Goal: Check status: Check status

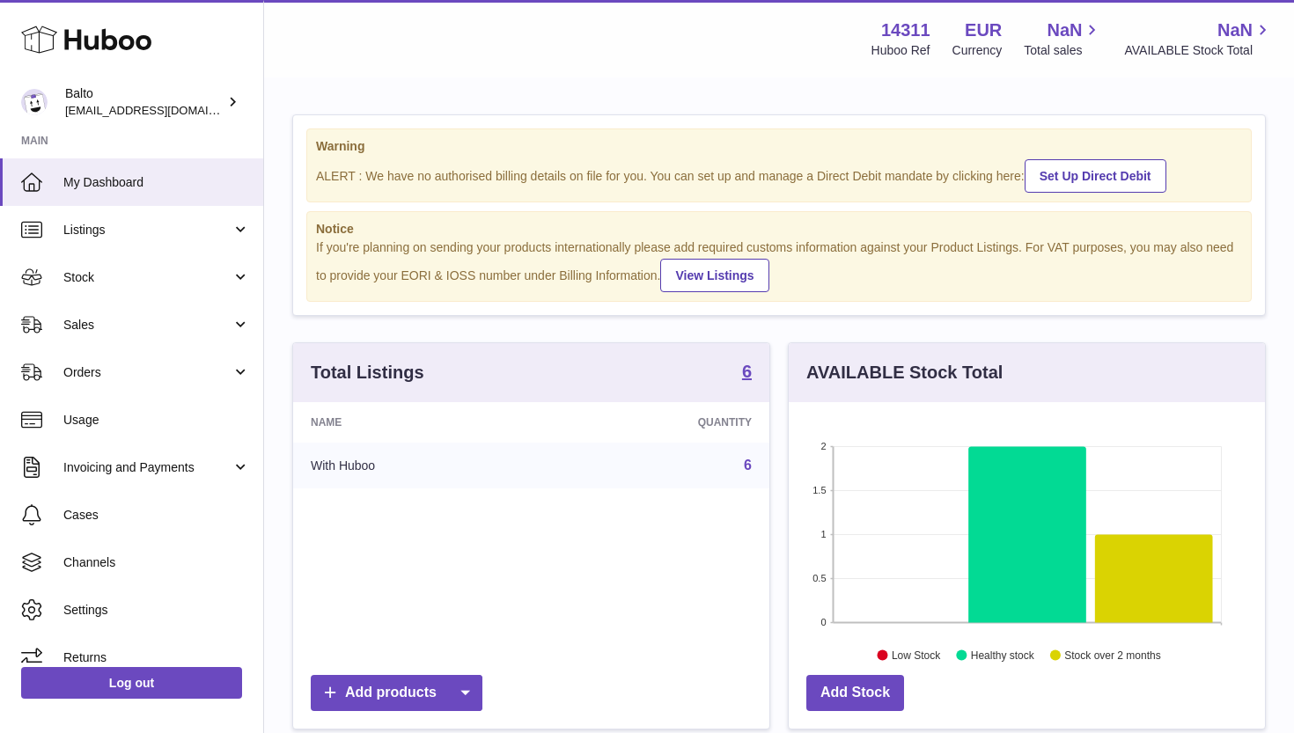
scroll to position [275, 476]
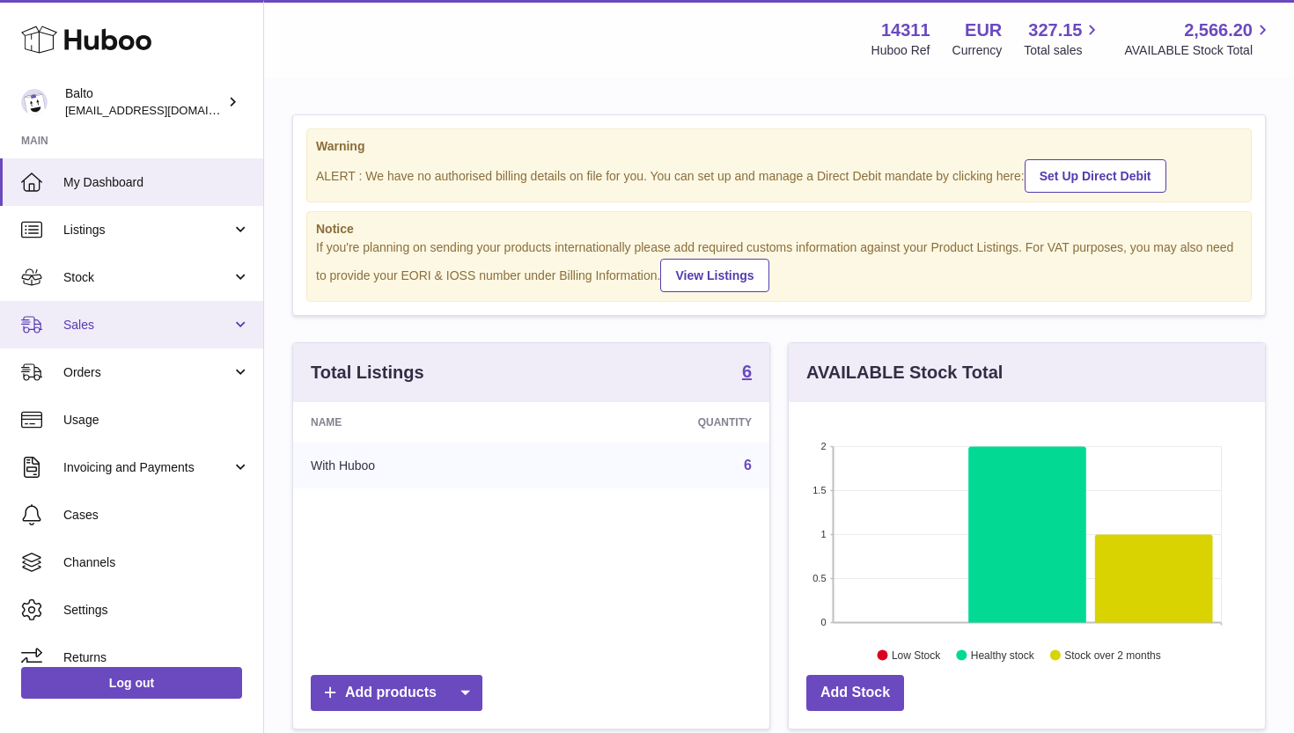
click at [199, 335] on link "Sales" at bounding box center [131, 325] width 263 height 48
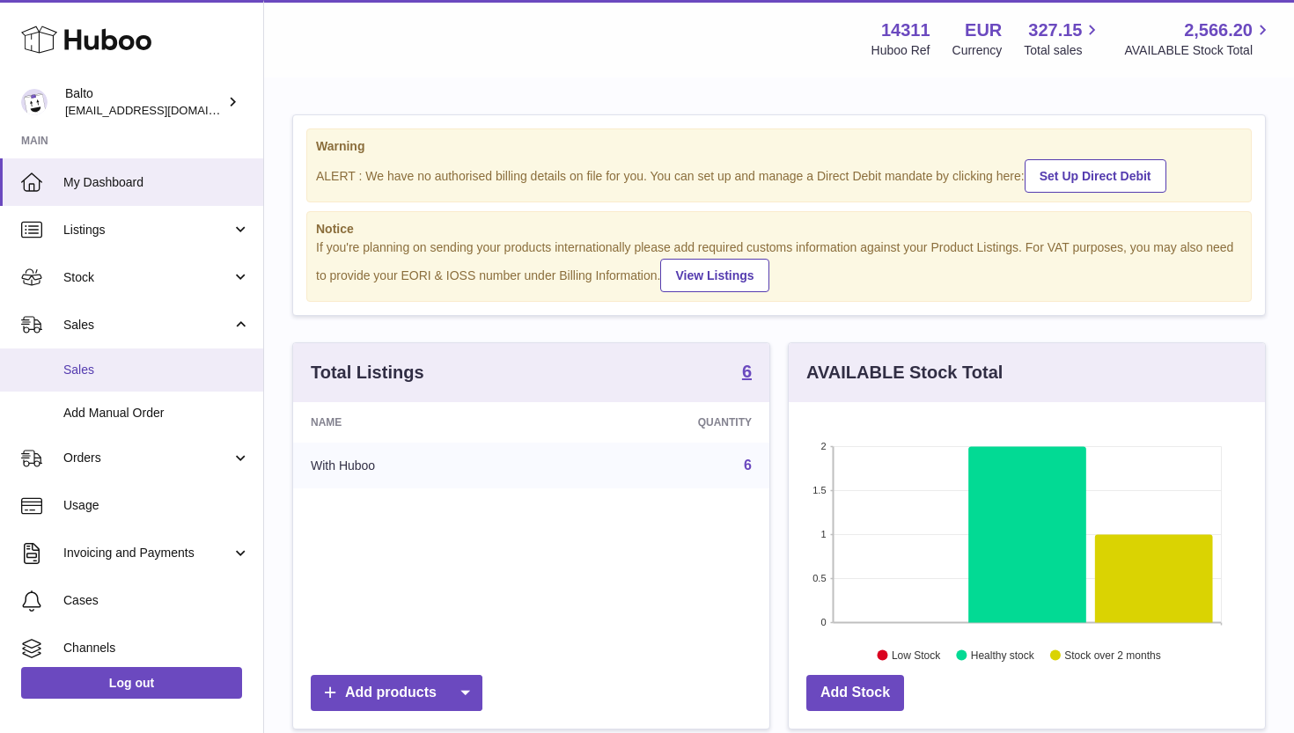
click at [182, 370] on span "Sales" at bounding box center [156, 370] width 187 height 17
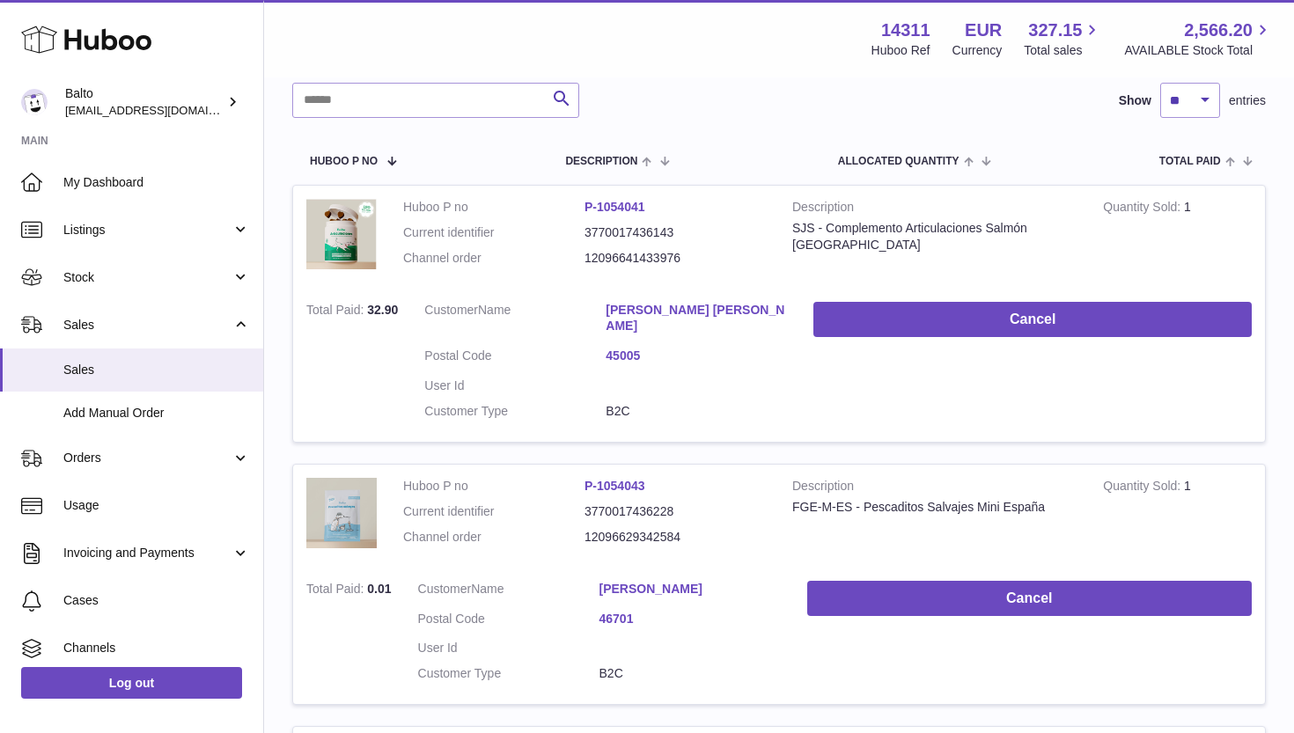
scroll to position [231, 0]
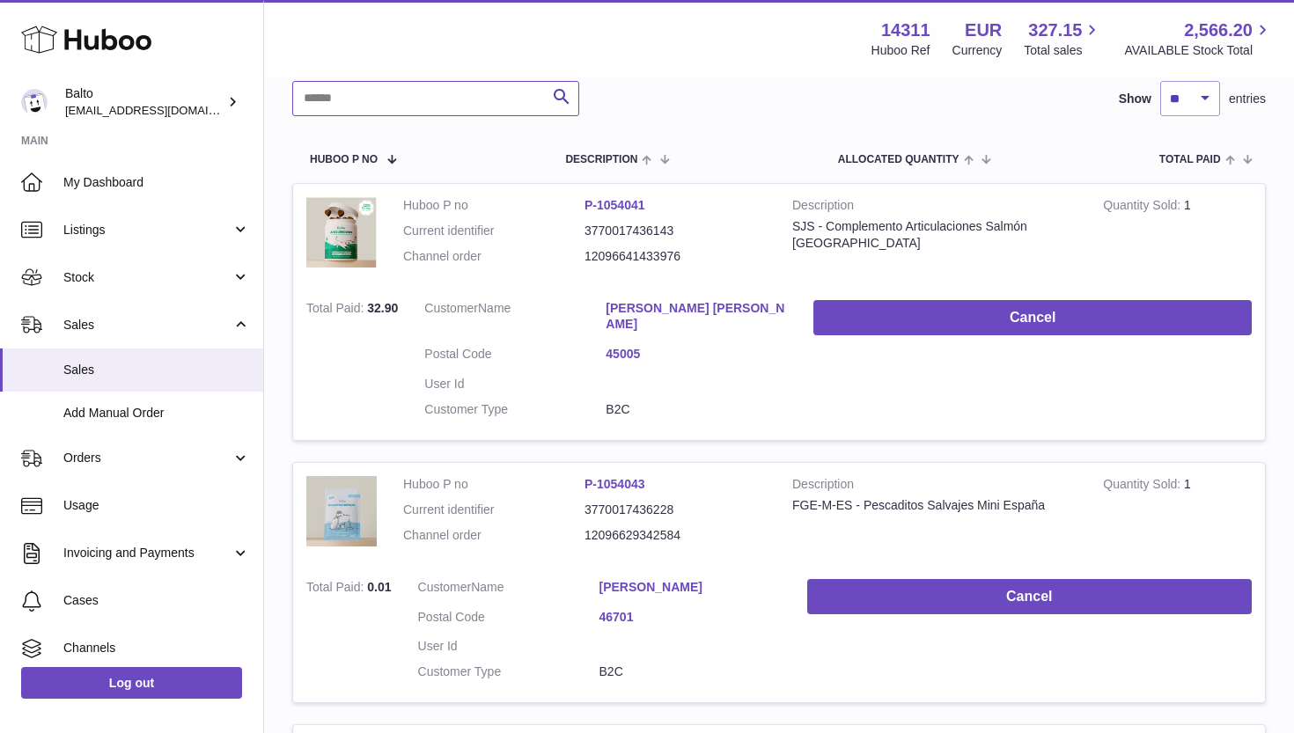
click at [437, 105] on input "text" at bounding box center [435, 98] width 287 height 35
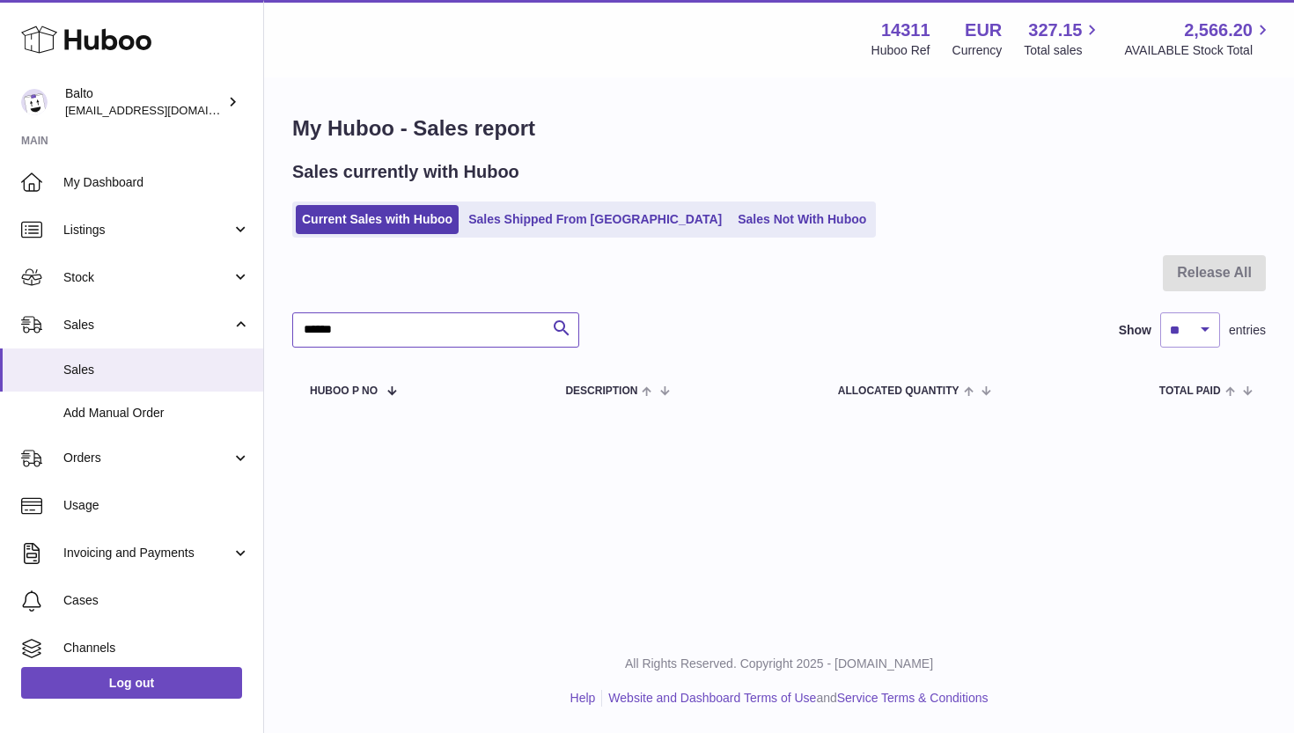
click at [386, 326] on input "******" at bounding box center [435, 329] width 287 height 35
type input "**********"
click at [358, 329] on input "**********" at bounding box center [435, 329] width 287 height 35
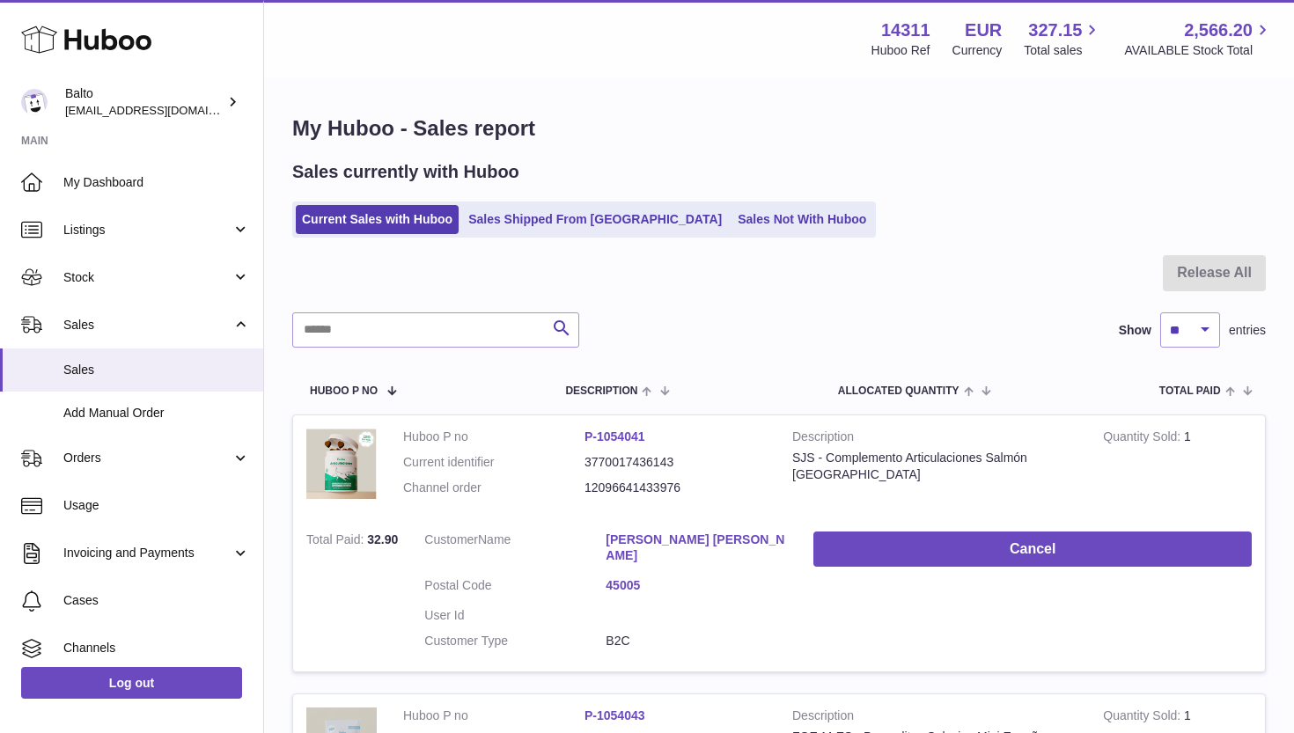
click at [633, 458] on dd "3770017436143" at bounding box center [674, 462] width 181 height 17
copy dd "3770017436143"
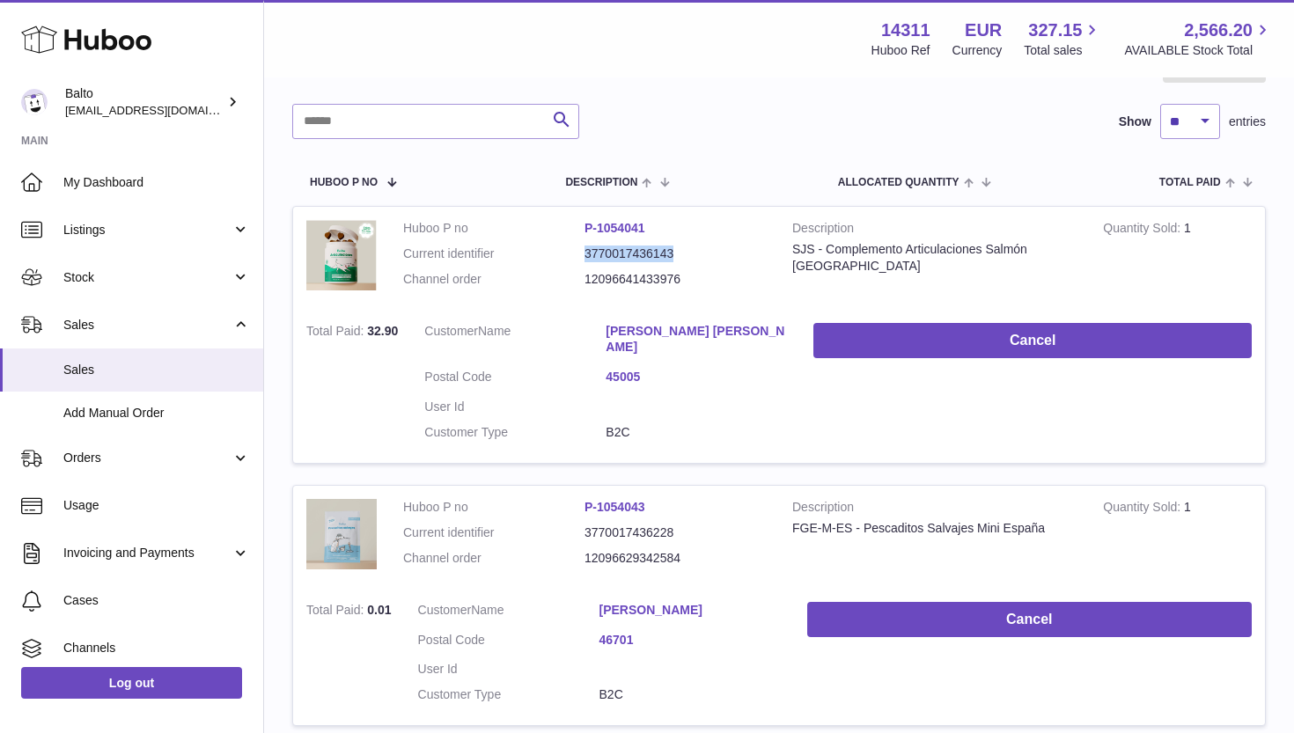
scroll to position [209, 0]
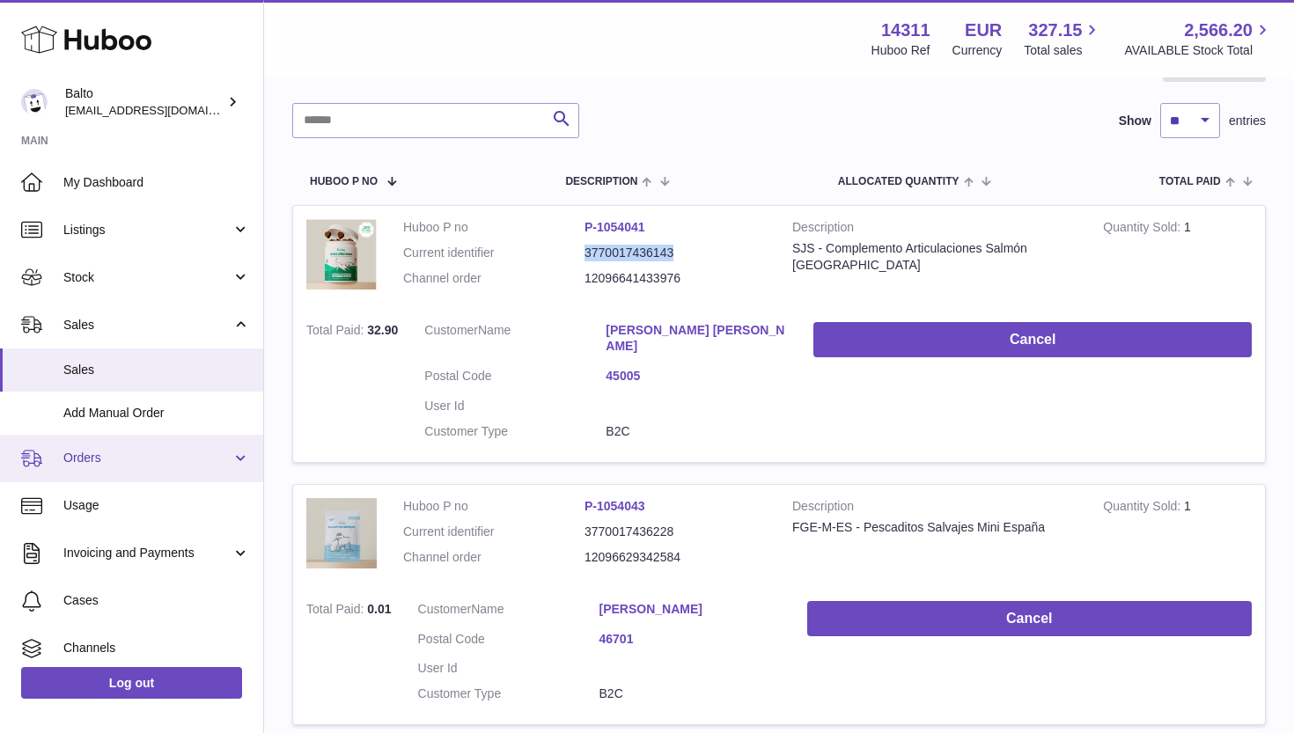
click at [111, 453] on span "Orders" at bounding box center [147, 458] width 168 height 17
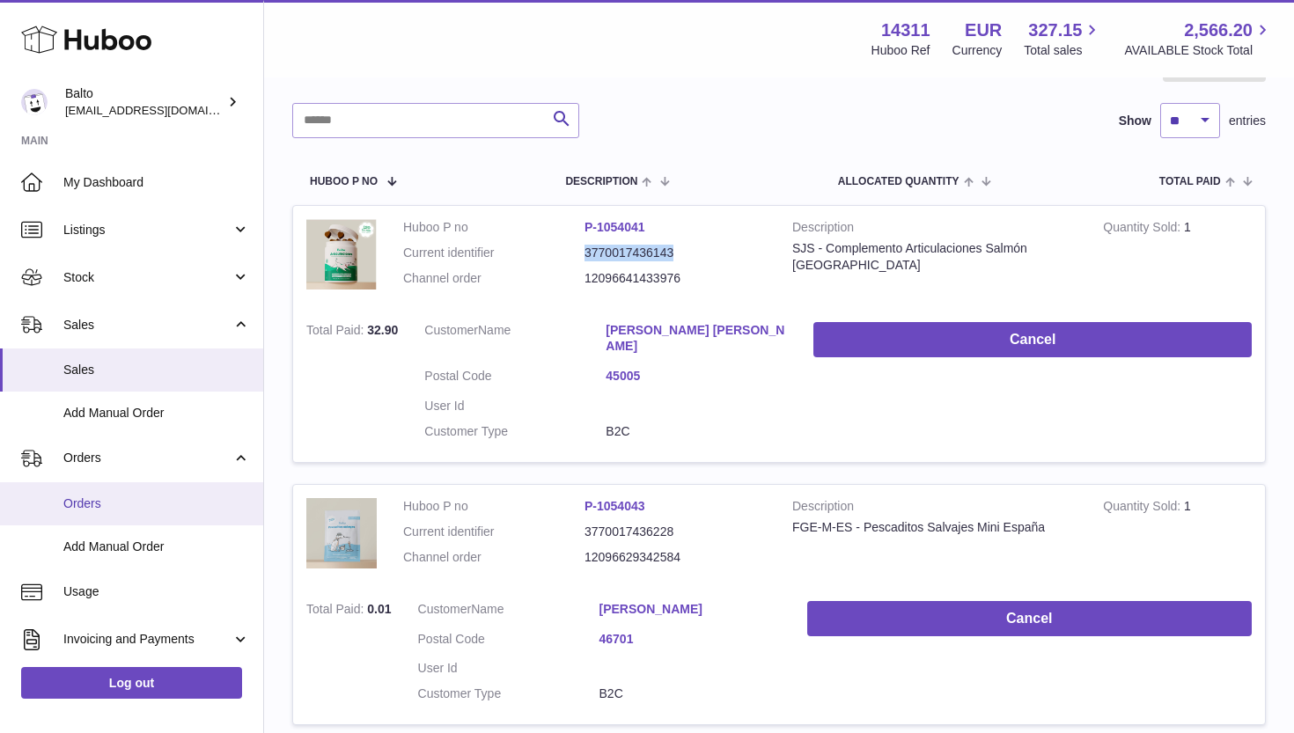
click at [106, 496] on span "Orders" at bounding box center [156, 504] width 187 height 17
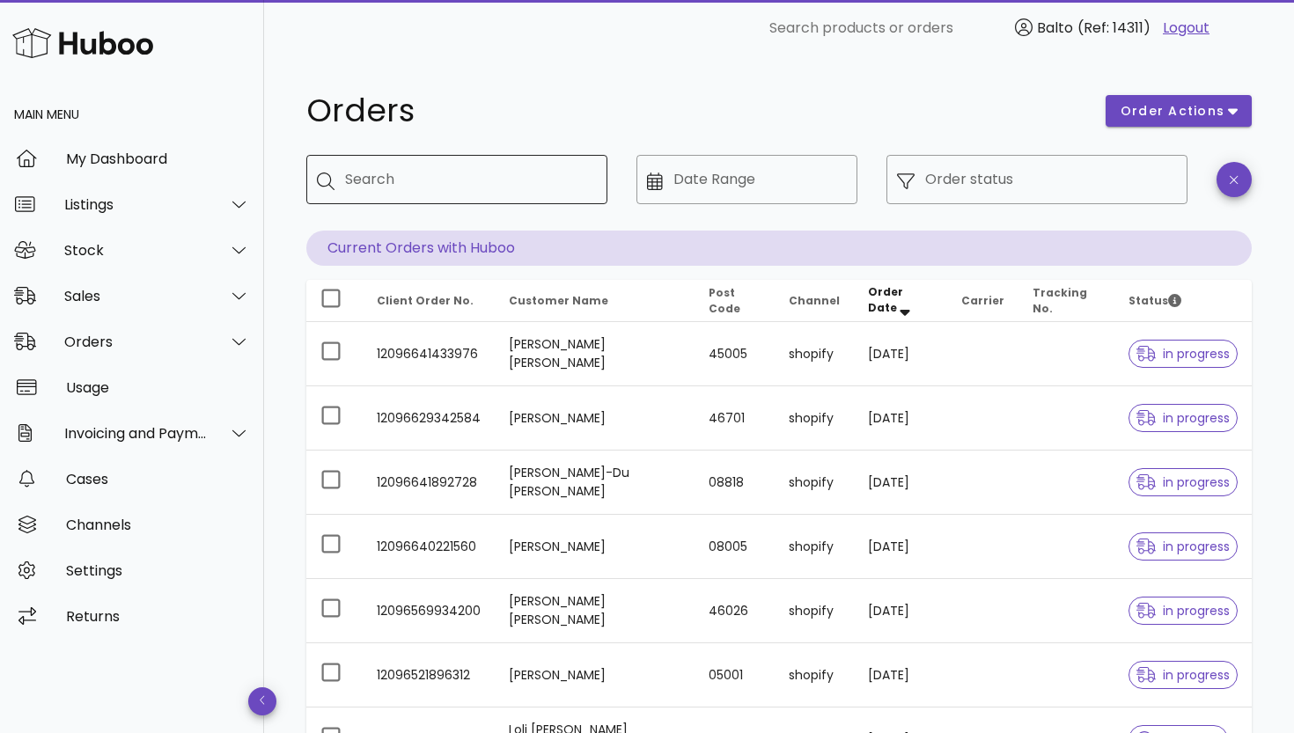
click at [427, 192] on input "Search" at bounding box center [469, 179] width 248 height 28
type input "******"
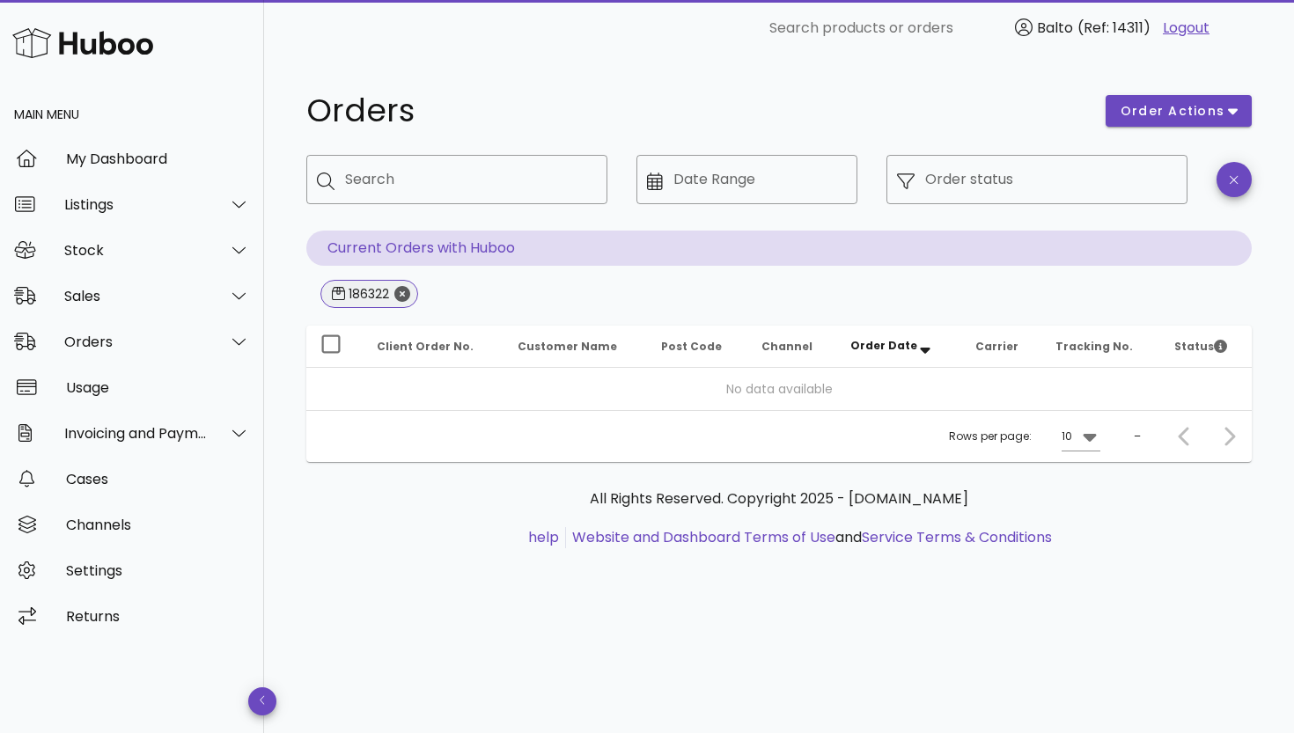
click at [405, 288] on icon "Close" at bounding box center [402, 294] width 16 height 16
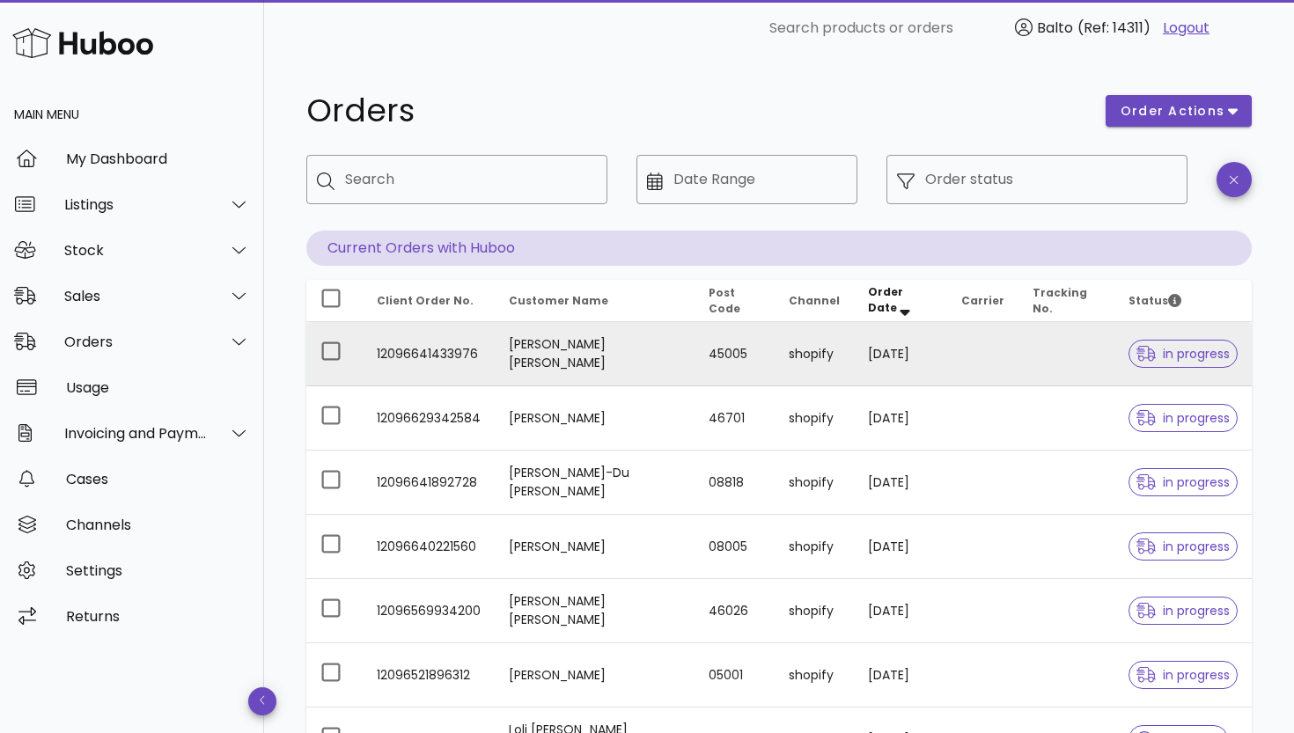
click at [445, 361] on td "12096641433976" at bounding box center [429, 354] width 132 height 64
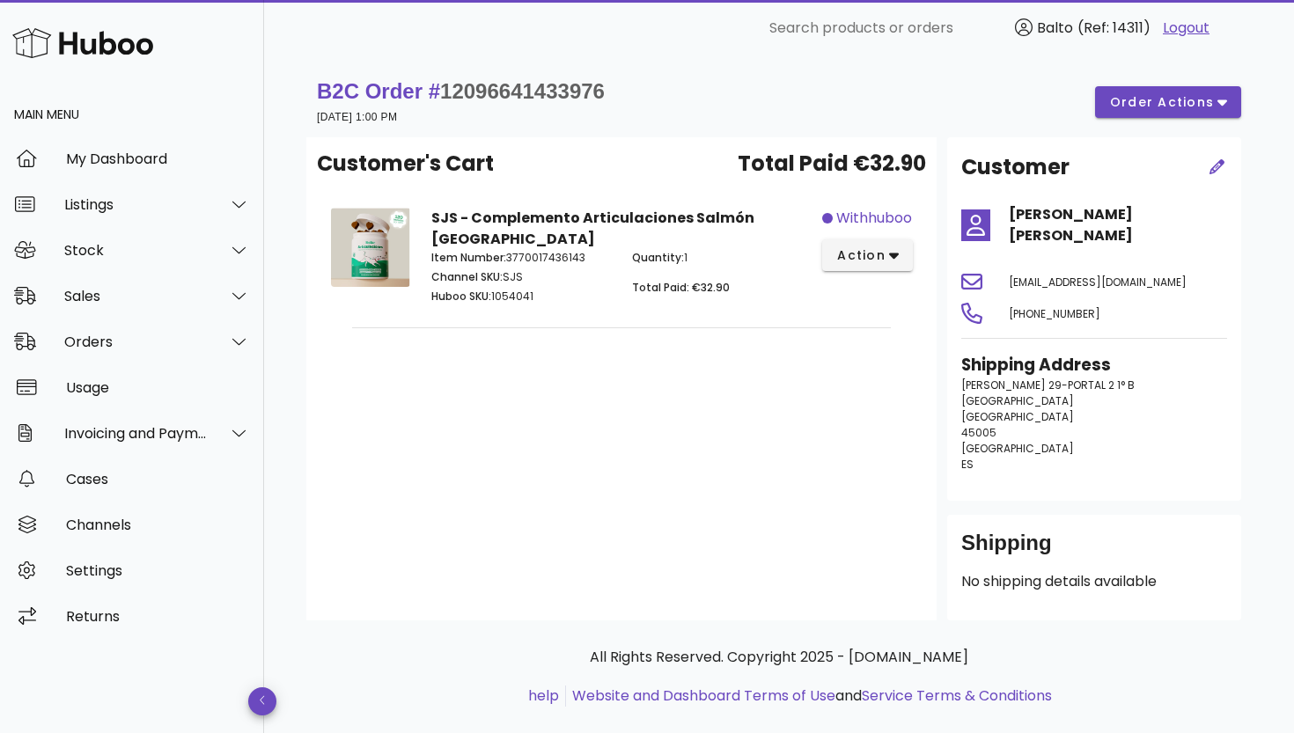
click at [406, 86] on strong "B2C Order # 12096641433976" at bounding box center [461, 91] width 288 height 24
click at [179, 336] on div "Orders" at bounding box center [135, 342] width 143 height 17
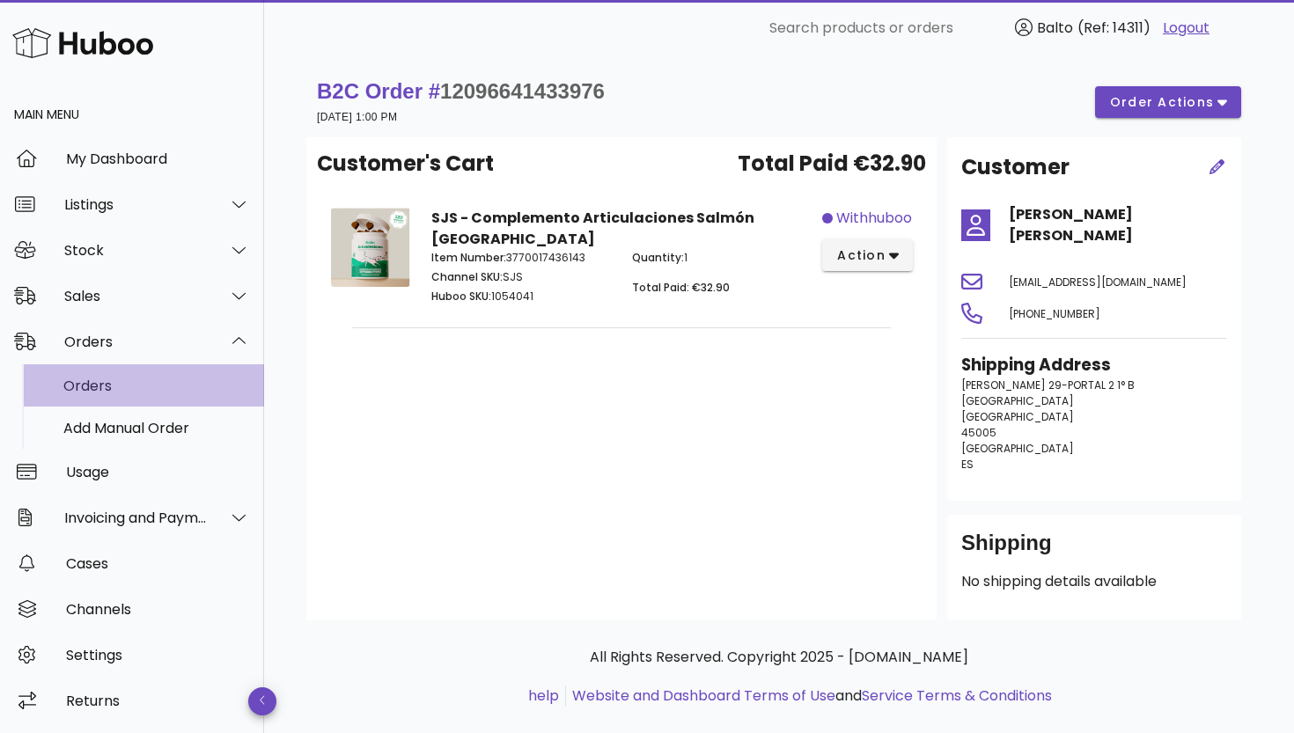
click at [153, 379] on div "Orders" at bounding box center [156, 386] width 187 height 17
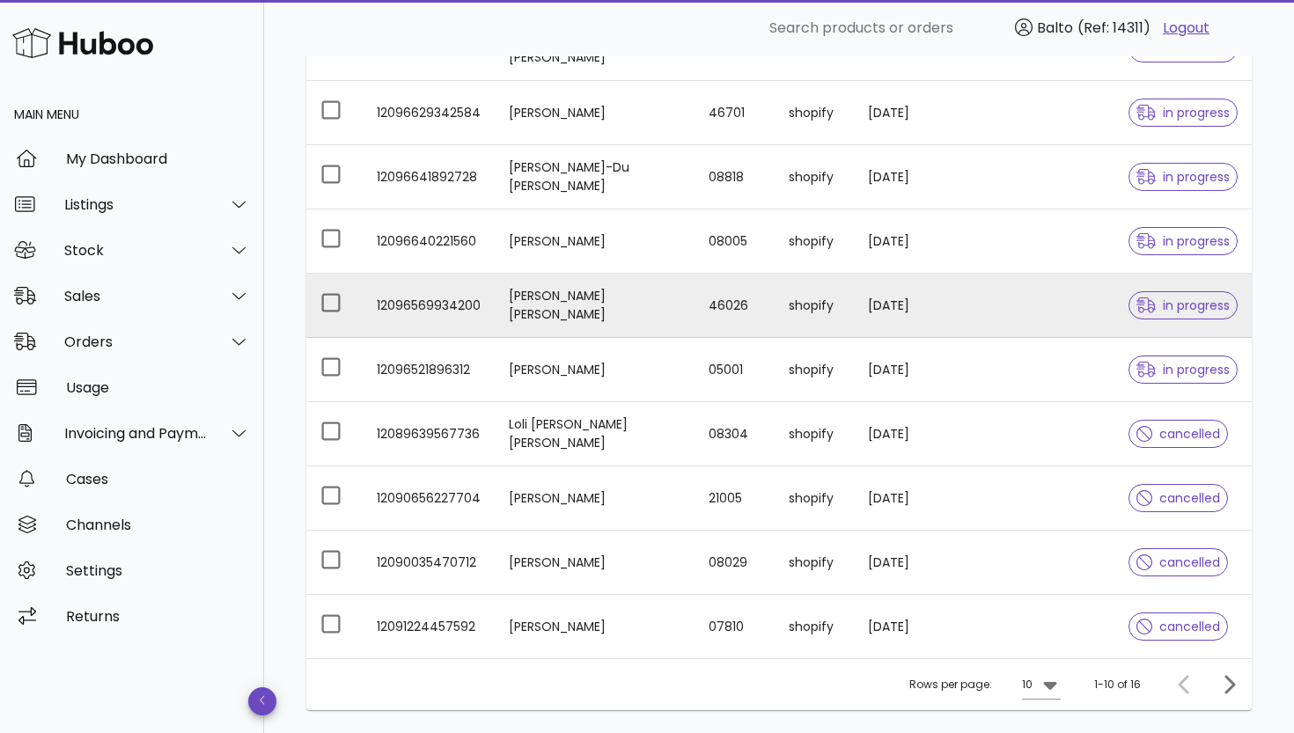
scroll to position [319, 0]
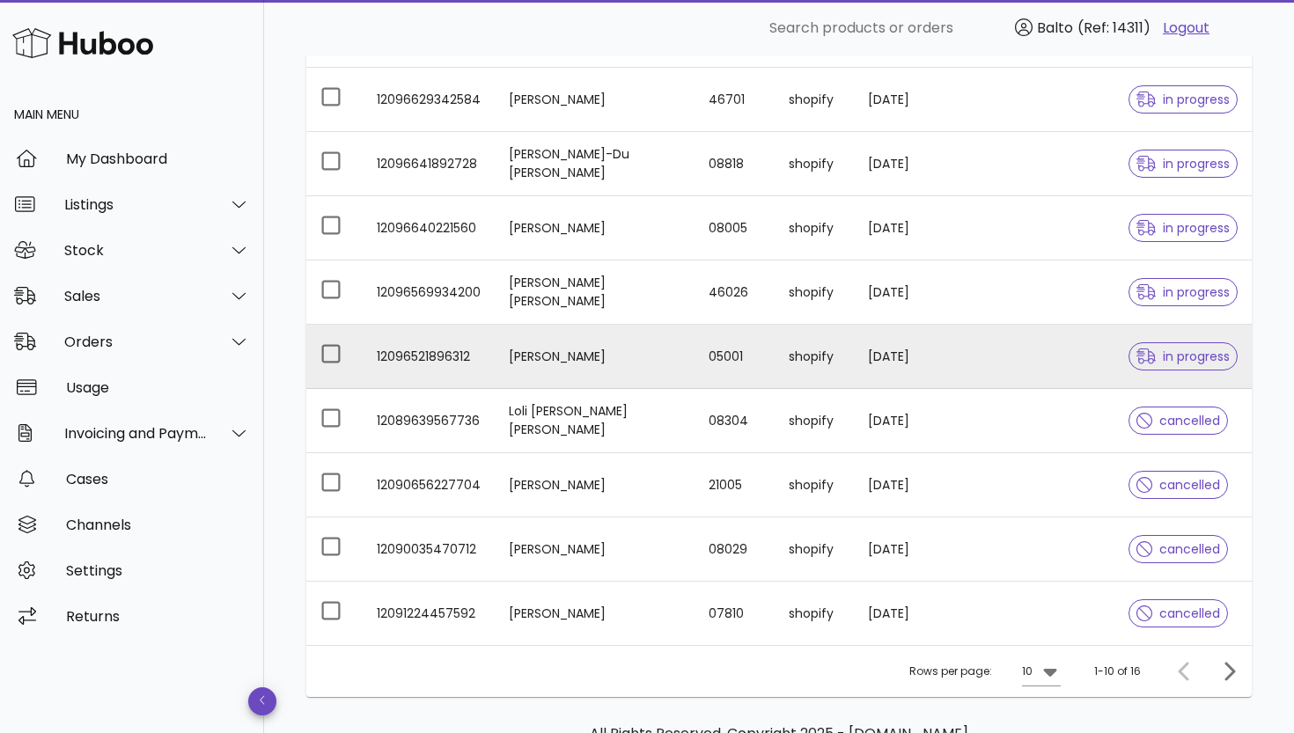
click at [435, 362] on td "12096521896312" at bounding box center [429, 357] width 132 height 64
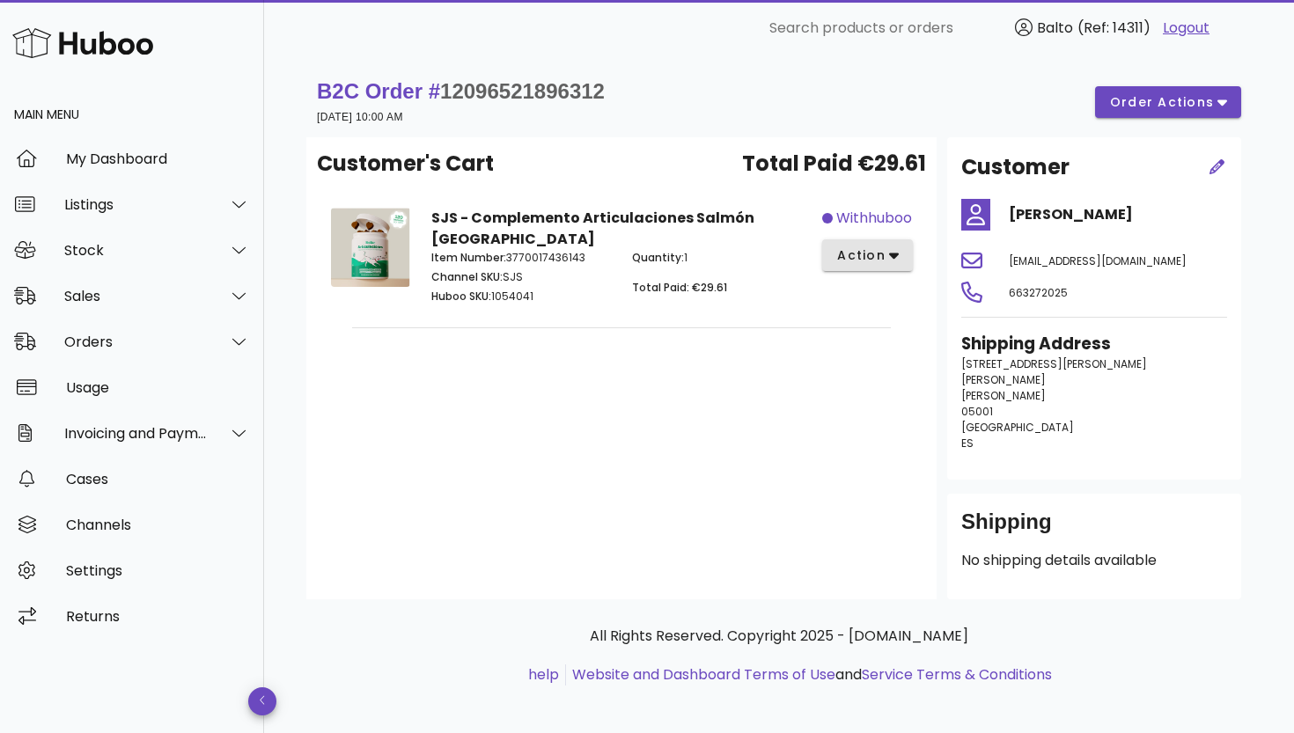
click at [900, 252] on button "action" at bounding box center [867, 255] width 91 height 32
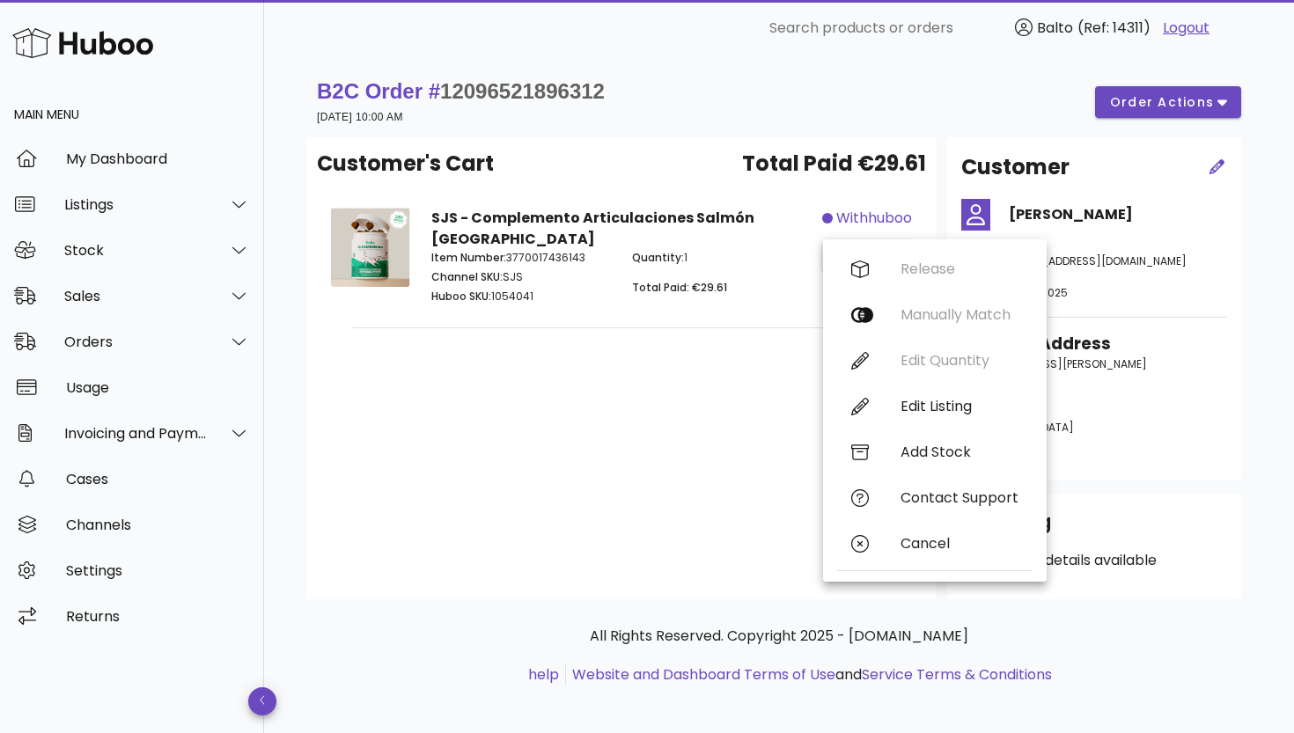
click at [473, 495] on div "Customer's Cart Total Paid €29.61 SJS - Complemento Articulaciones Salmón Españ…" at bounding box center [621, 368] width 630 height 462
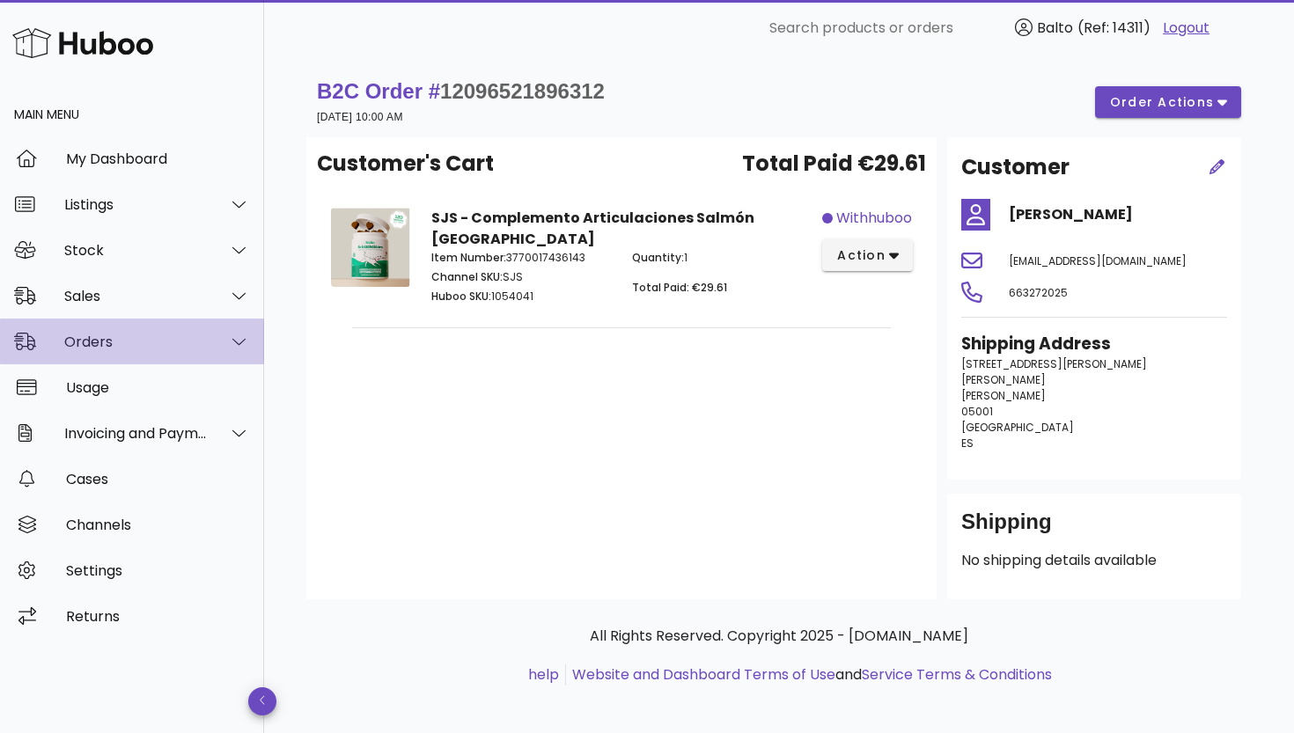
click at [181, 351] on div "Orders" at bounding box center [132, 342] width 264 height 46
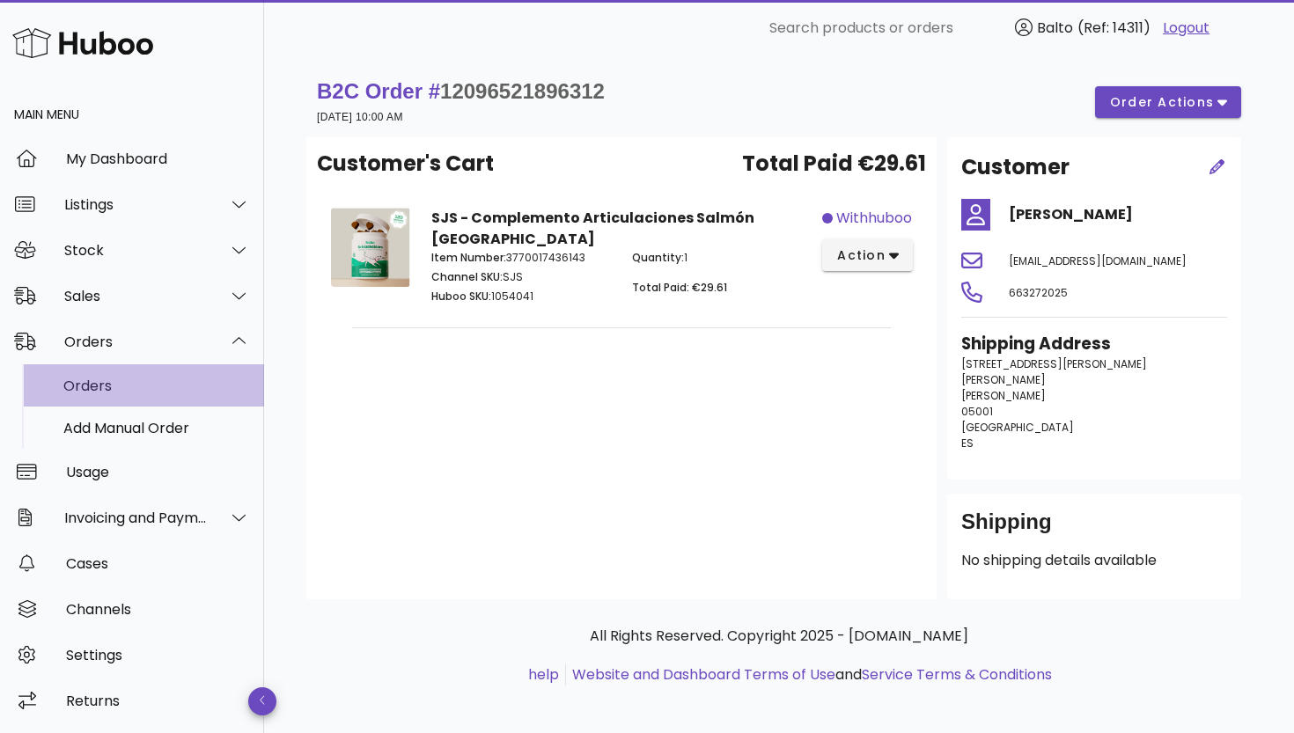
click at [163, 378] on div "Orders" at bounding box center [156, 386] width 187 height 17
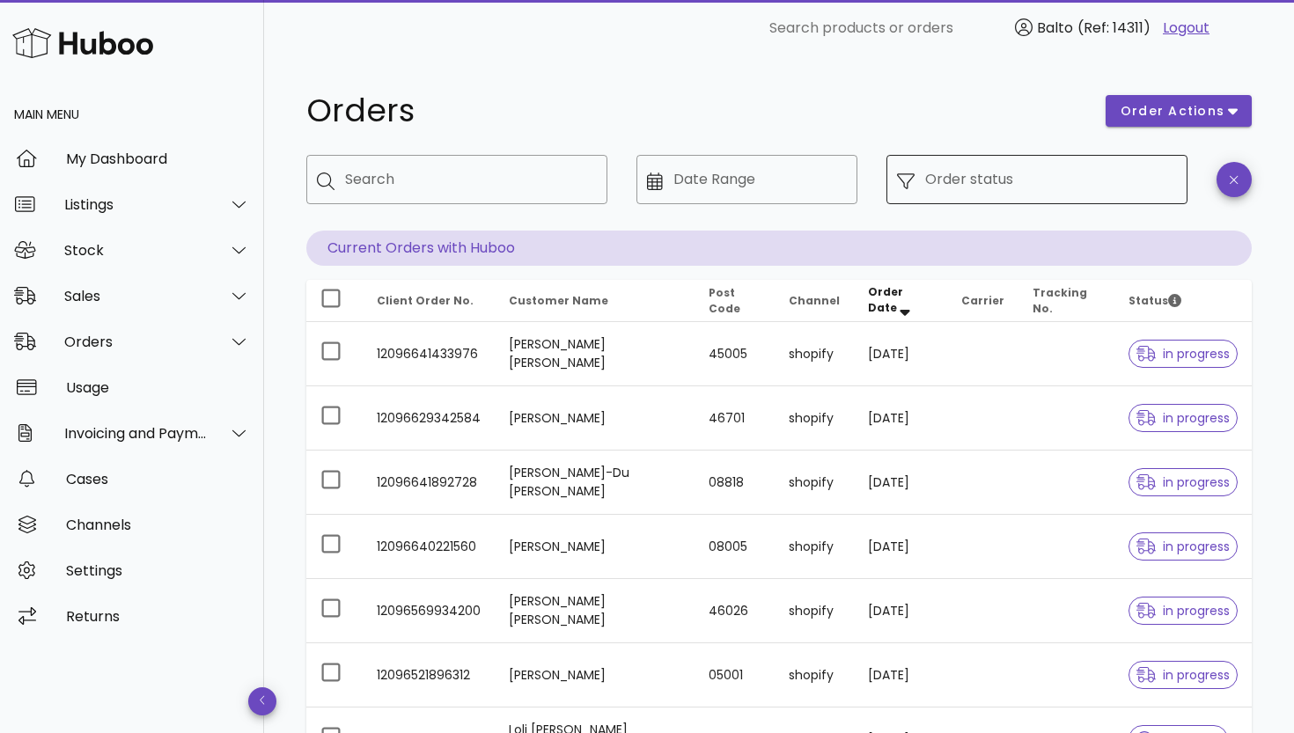
click at [934, 194] on div "Order status" at bounding box center [1051, 179] width 252 height 49
click at [913, 188] on icon at bounding box center [906, 182] width 18 height 18
click at [954, 194] on div "Order status" at bounding box center [1051, 179] width 252 height 49
click at [915, 180] on div at bounding box center [911, 180] width 28 height 20
click at [904, 182] on icon at bounding box center [906, 182] width 18 height 18
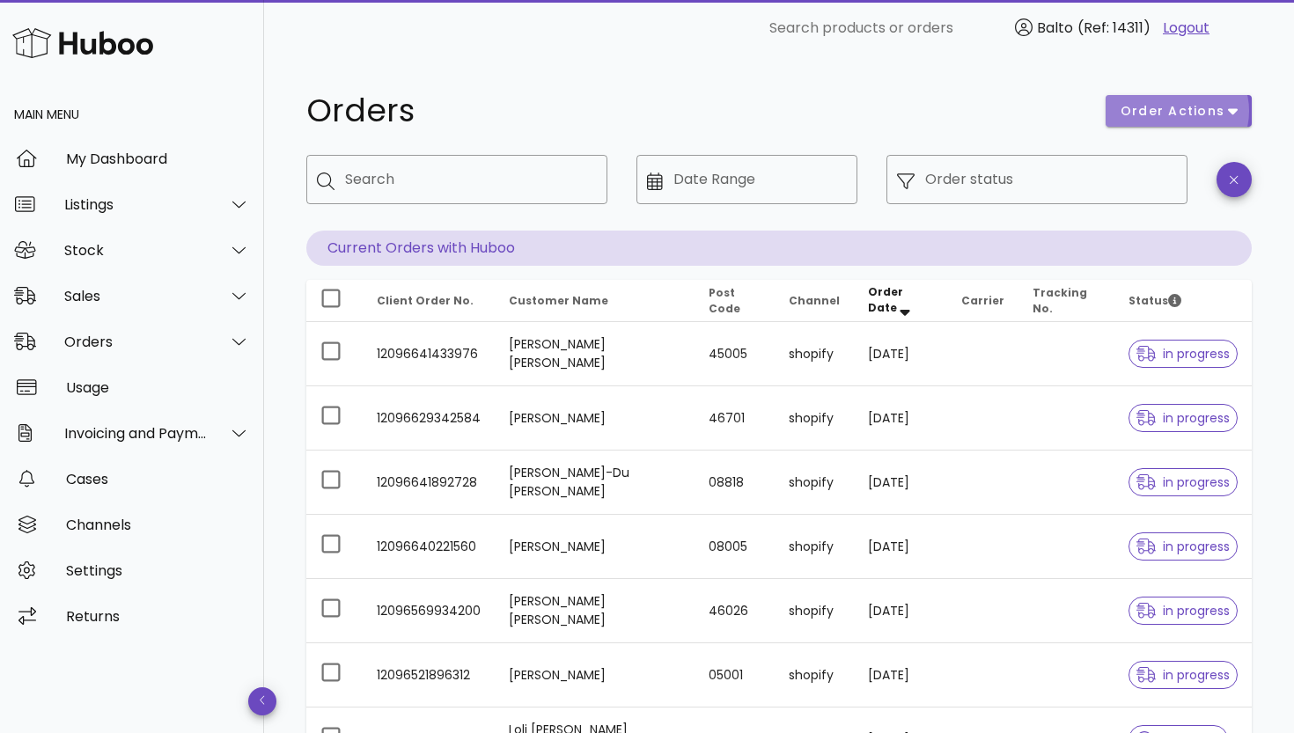
click at [1212, 119] on span "order actions" at bounding box center [1173, 111] width 106 height 18
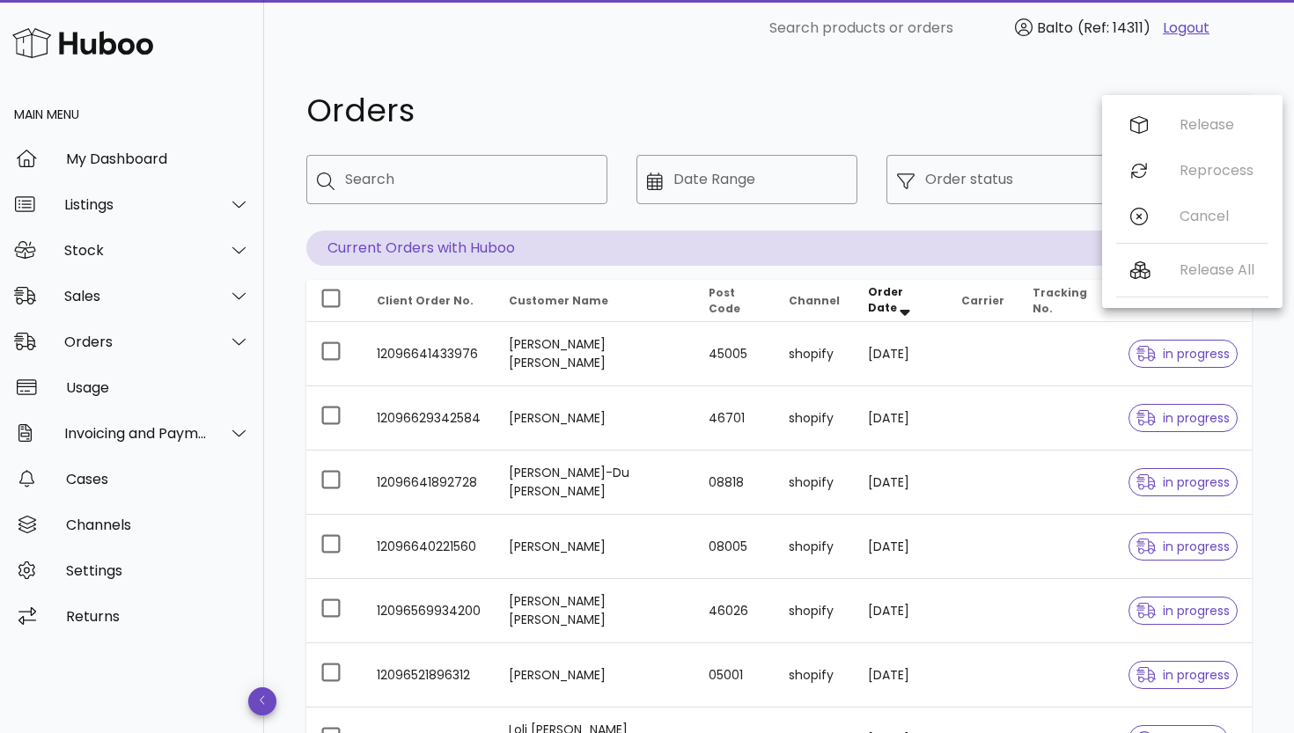
click at [1027, 127] on div "Orders" at bounding box center [695, 111] width 799 height 53
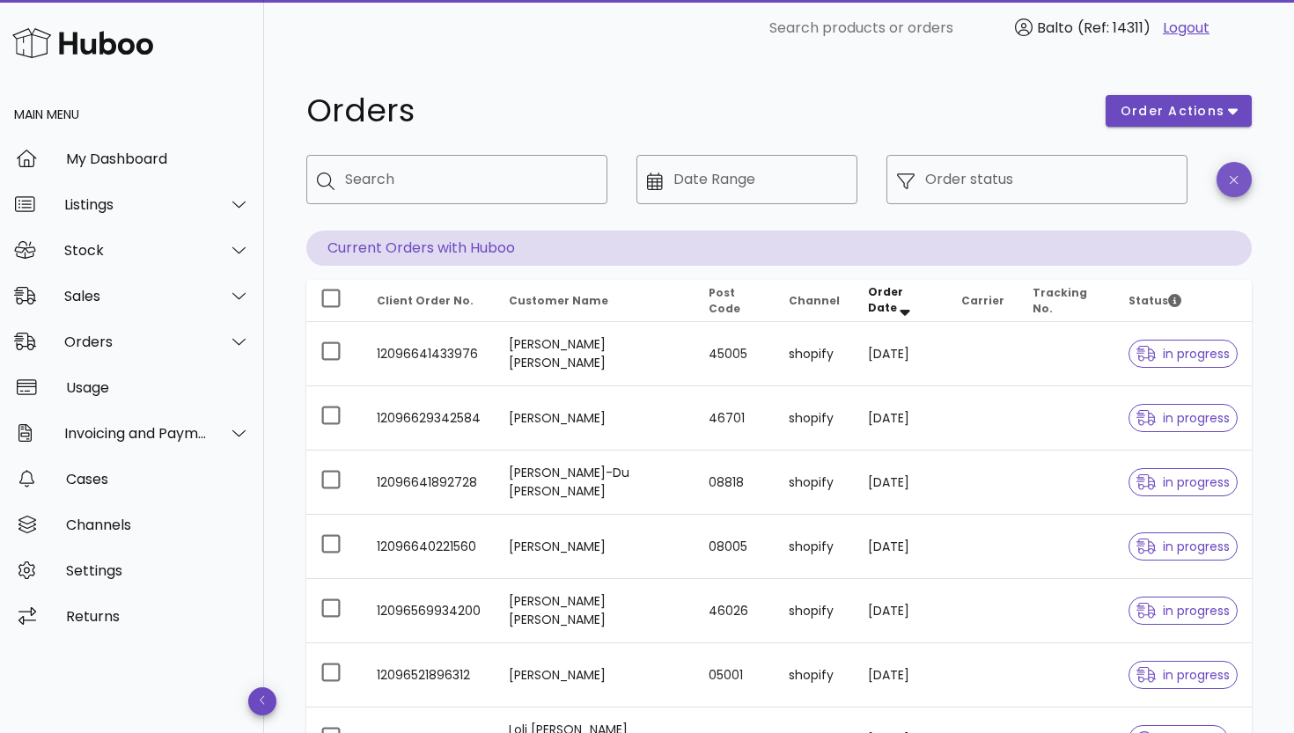
click at [1237, 181] on icon "button" at bounding box center [1234, 179] width 8 height 13
click at [1029, 178] on input "Order status" at bounding box center [1051, 179] width 252 height 28
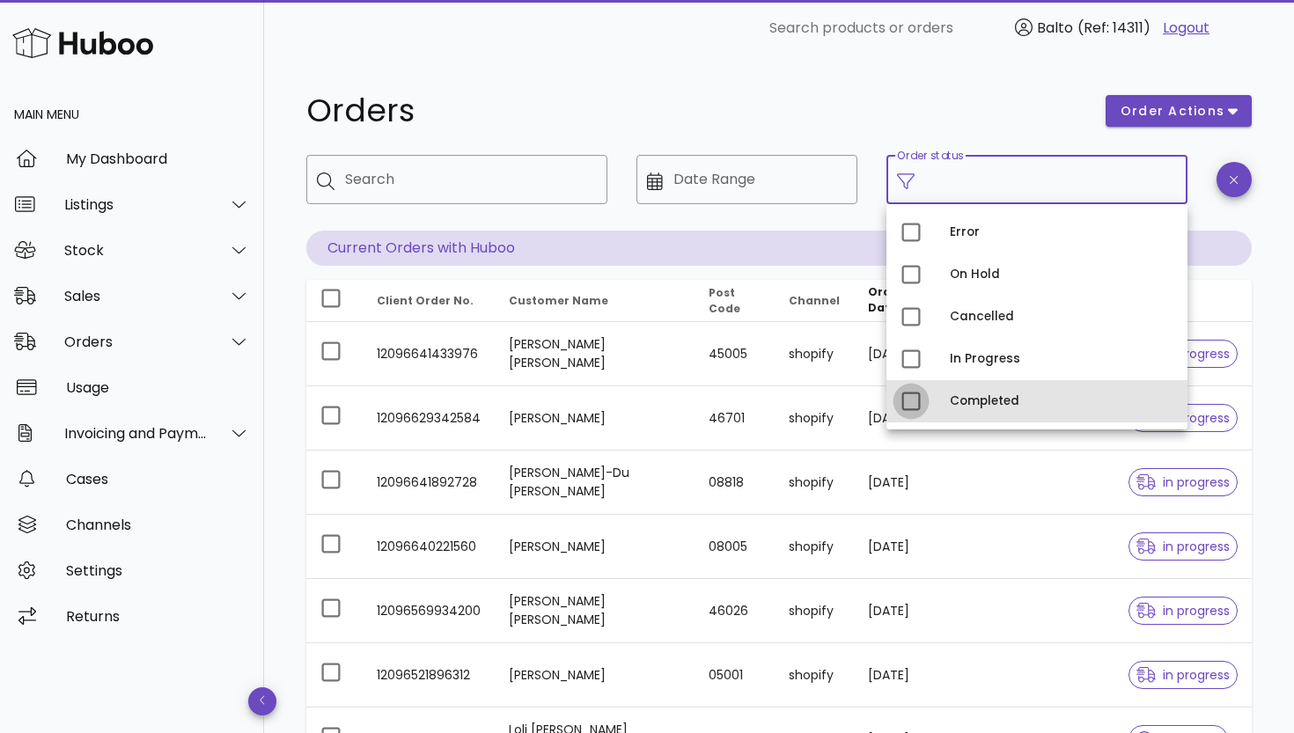
click at [917, 416] on div at bounding box center [911, 401] width 30 height 30
type input "**********"
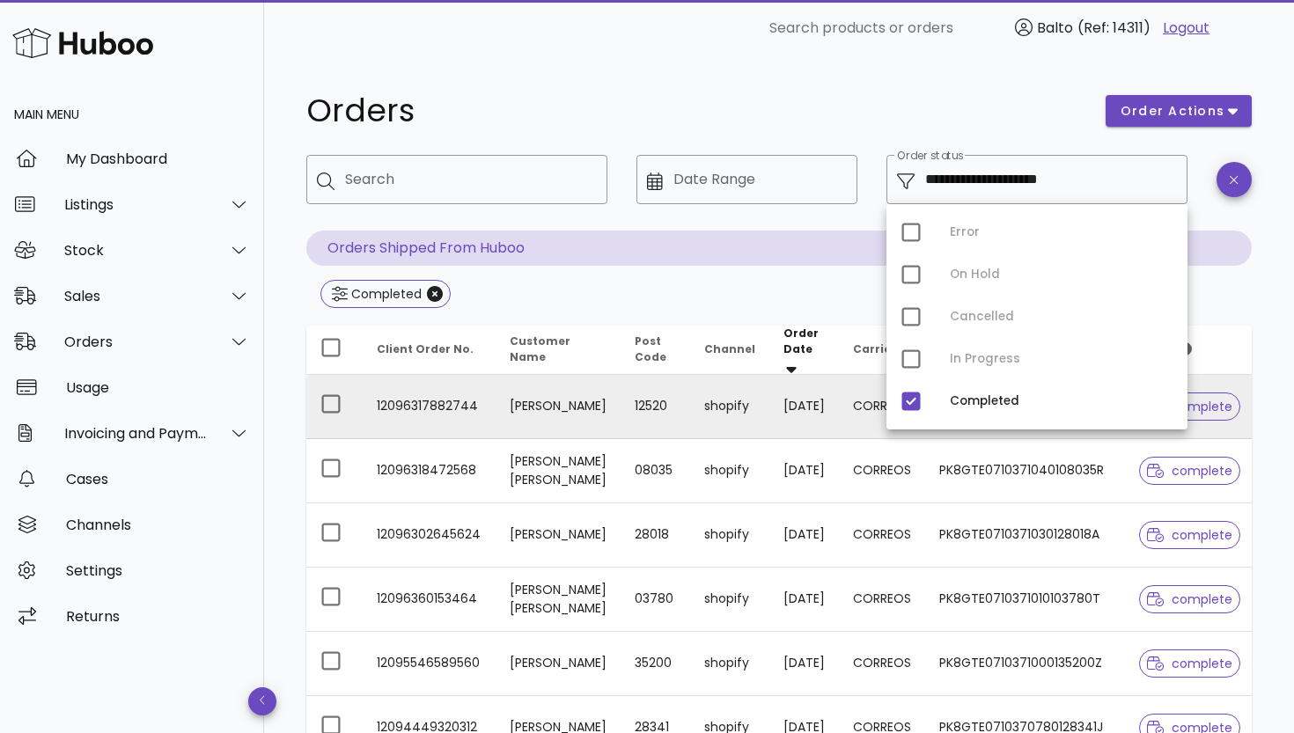
click at [391, 408] on td "12096317882744" at bounding box center [429, 407] width 133 height 64
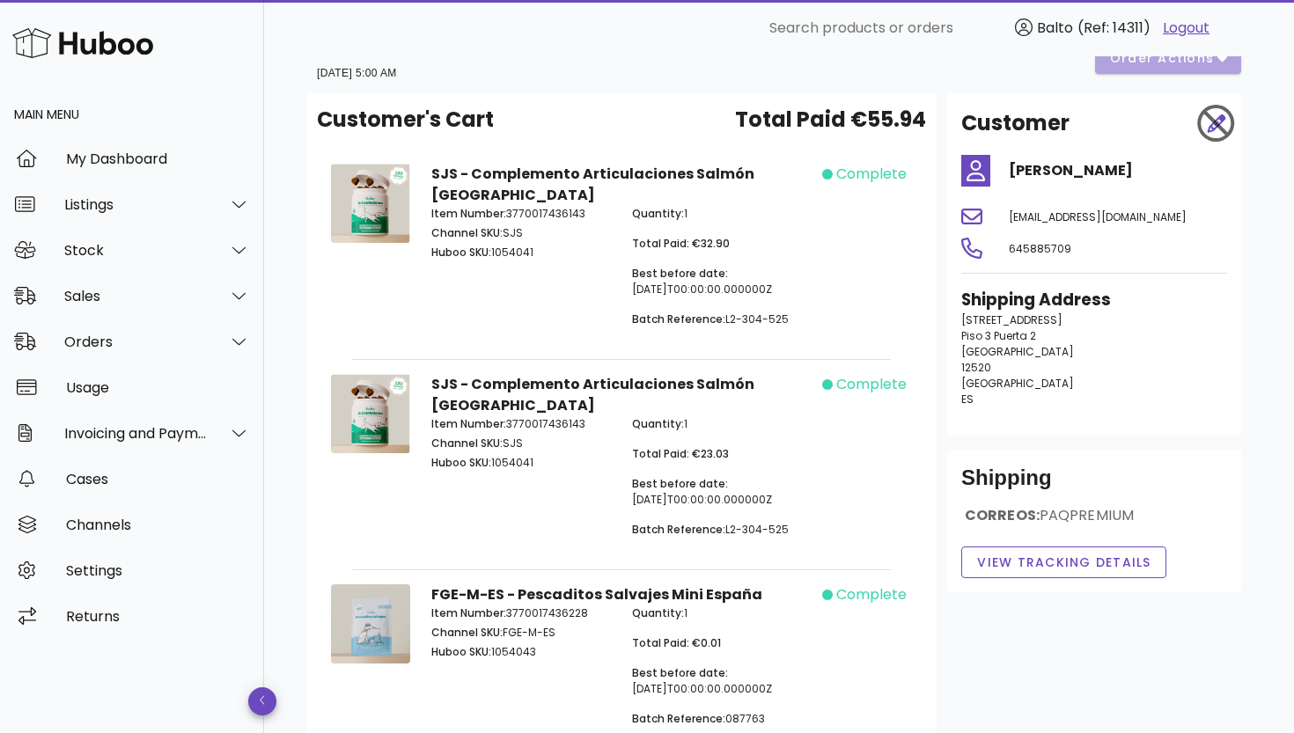
scroll to position [45, 0]
click at [1271, 156] on div "B2C Order # 12096317882744 [DATE] 5:00 AM order actions Customer's Cart Total P…" at bounding box center [779, 461] width 1030 height 900
